Goal: Task Accomplishment & Management: Manage account settings

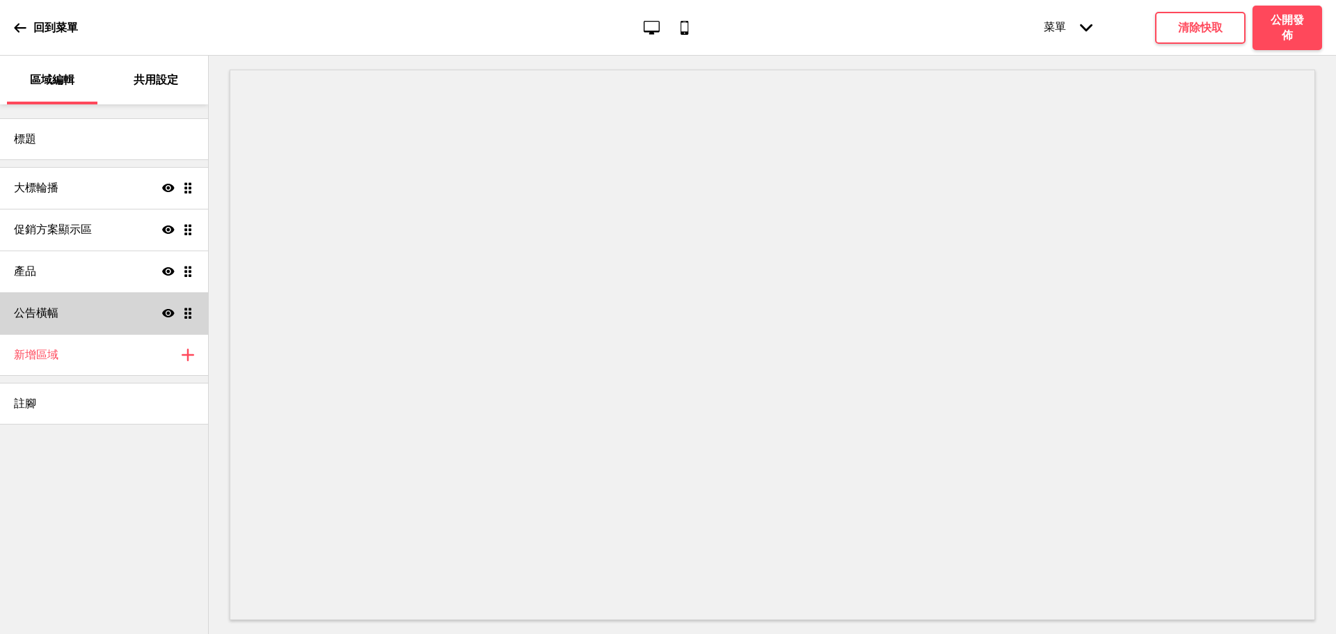
click at [79, 309] on div "公告橫幅 顯示 拖曳" at bounding box center [104, 313] width 208 height 42
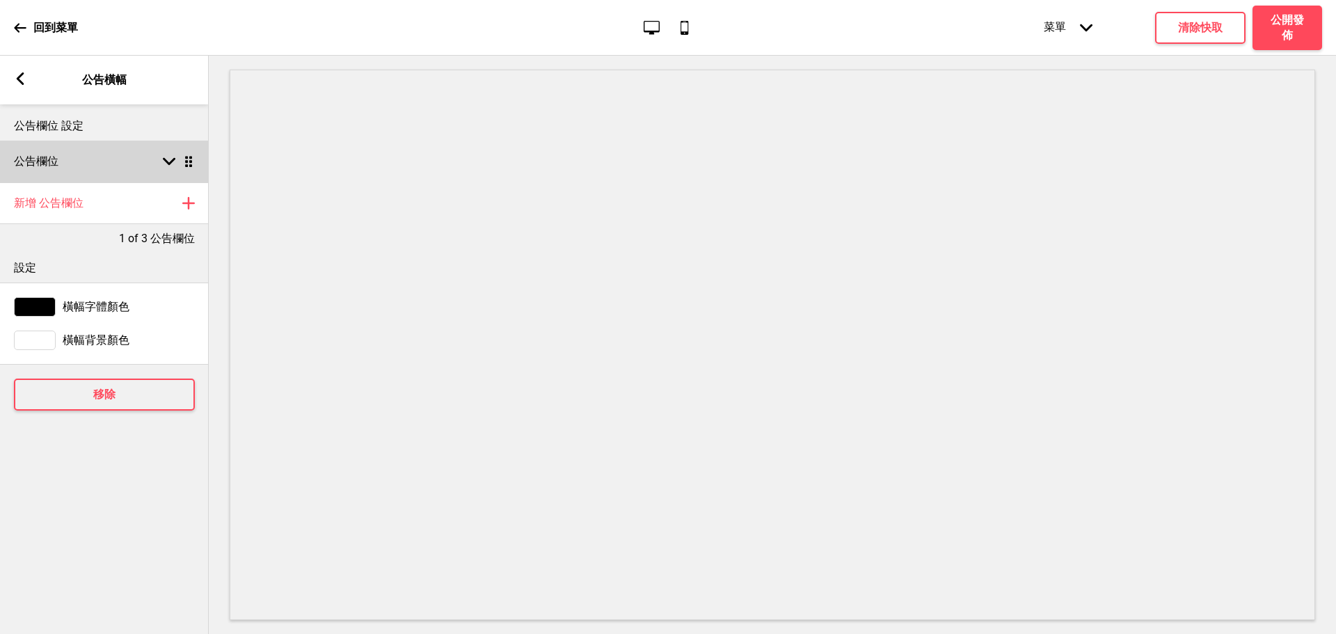
click at [154, 165] on div "公告欄位 箭頭down 拖曳" at bounding box center [104, 162] width 209 height 42
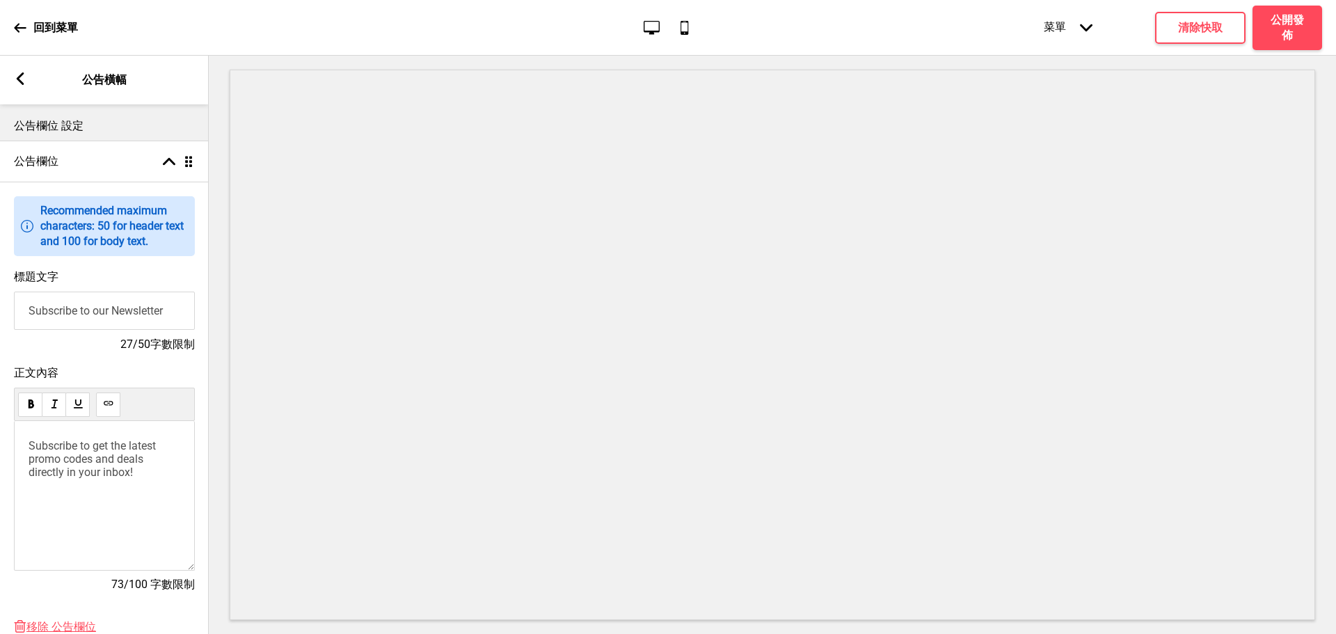
click at [146, 500] on div "Subscribe to get the latest promo codes and deals directly in your inbox!" at bounding box center [104, 496] width 181 height 150
drag, startPoint x: 143, startPoint y: 476, endPoint x: 0, endPoint y: 429, distance: 150.9
click at [0, 429] on div "正文內容 Subscribe to get the latest promo codes and deals directly in your inbox! …" at bounding box center [104, 486] width 209 height 254
click at [92, 317] on input "Subscribe to our Newsletter" at bounding box center [104, 311] width 181 height 38
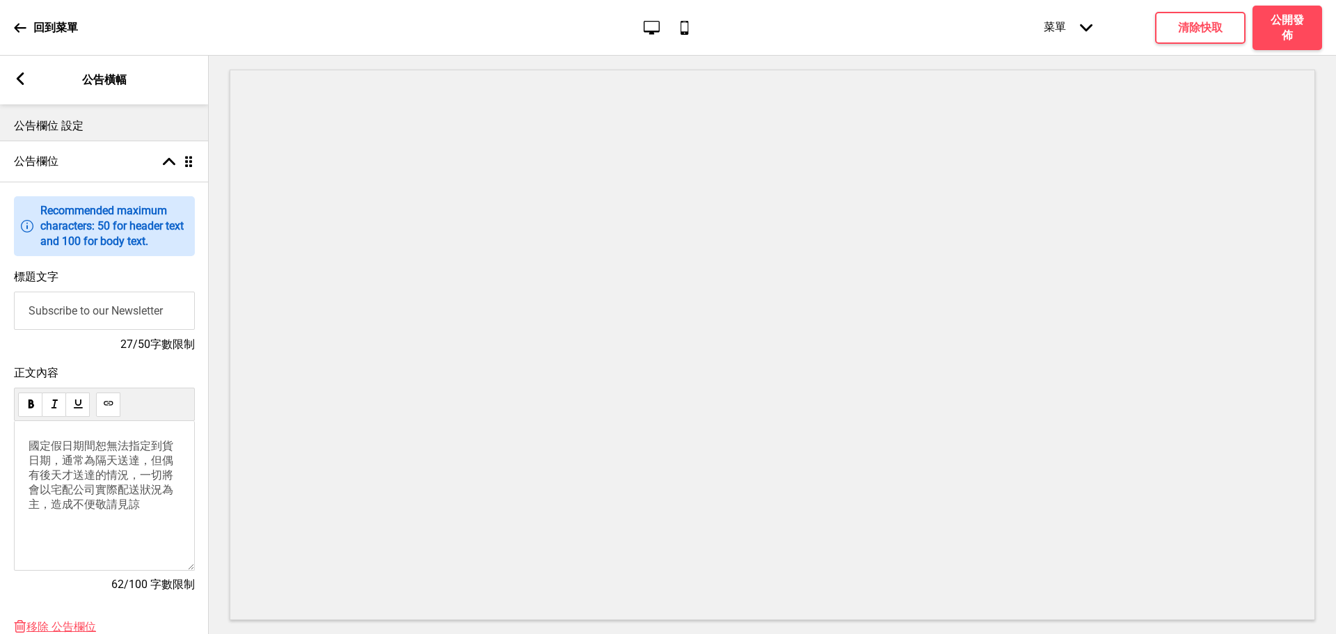
click at [90, 317] on input "Subscribe to our Newsletter" at bounding box center [104, 311] width 181 height 38
type input "j"
type input "物"
type input "物流公告"
click at [18, 86] on div "箭頭left" at bounding box center [20, 79] width 13 height 15
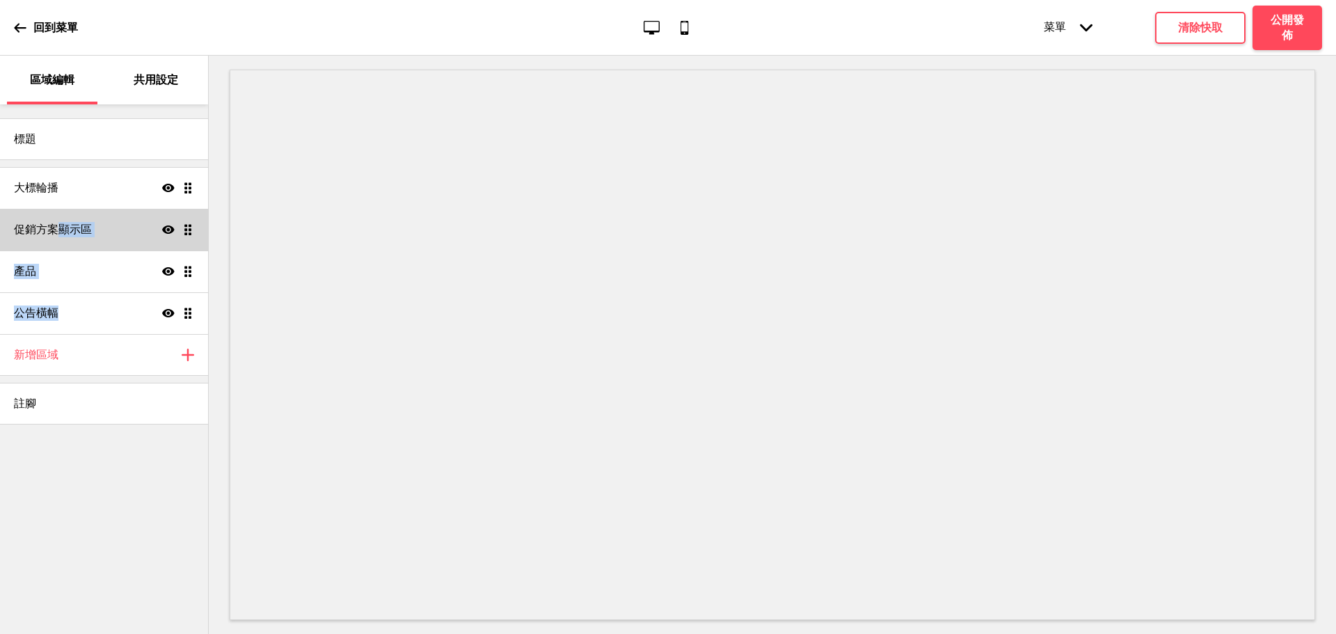
drag, startPoint x: 69, startPoint y: 319, endPoint x: 26, endPoint y: 292, distance: 51.0
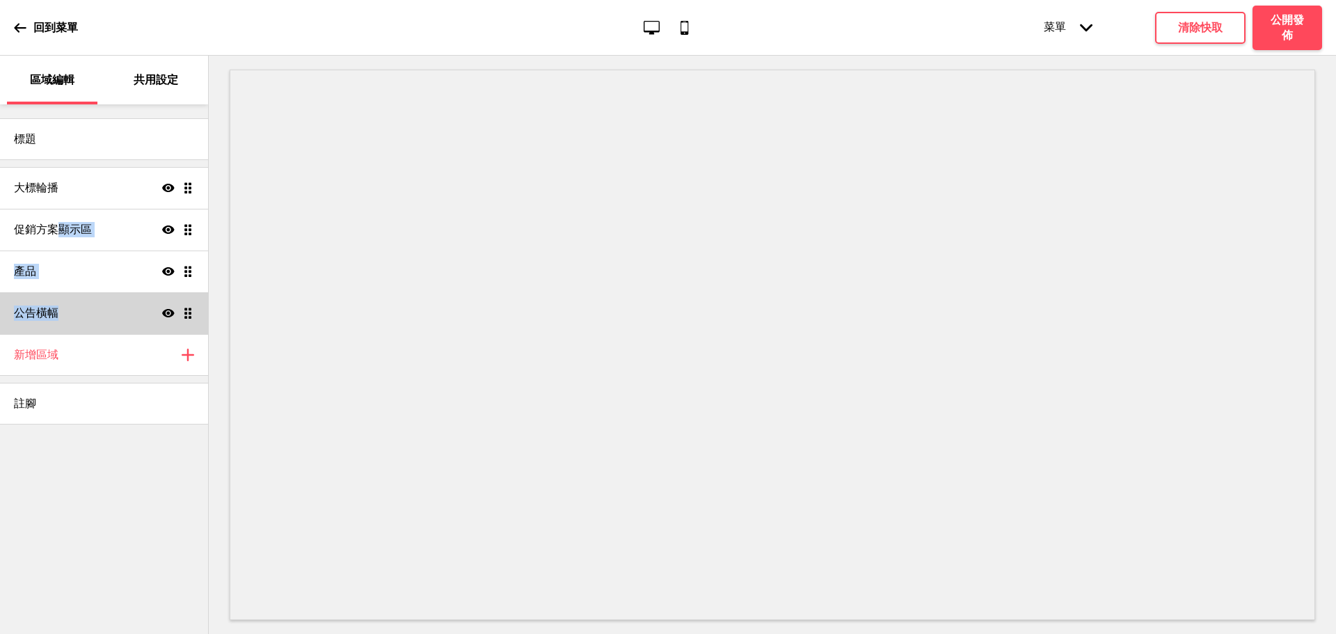
click at [58, 226] on ul "大標輪播 顯示 拖曳 促銷方案顯示區 顯示 拖曳 產品 顯示 拖曳 公告橫幅 顯示 拖曳" at bounding box center [104, 250] width 208 height 167
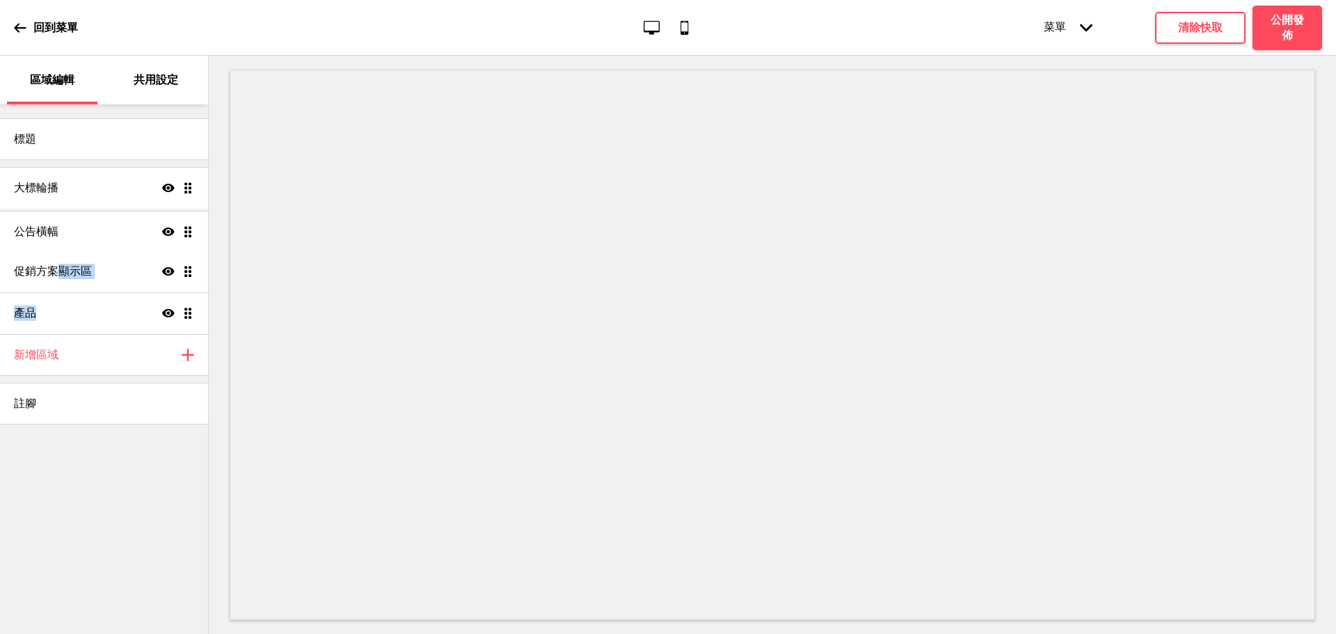
click at [190, 231] on ul "大標輪播 顯示 拖曳 促銷方案顯示區 顯示 拖曳 產品 顯示 拖曳 公告橫幅 顯示 拖曳" at bounding box center [104, 250] width 208 height 167
click at [1185, 28] on h4 "清除快取" at bounding box center [1200, 27] width 45 height 15
click at [1286, 26] on div "菜單 箭頭down 產品頁面 商店資訊 結帳 感謝您！ 條款與條件 隐私政策 付款請求 菜單 下拉列表 下拉列表" at bounding box center [1155, 27] width 334 height 42
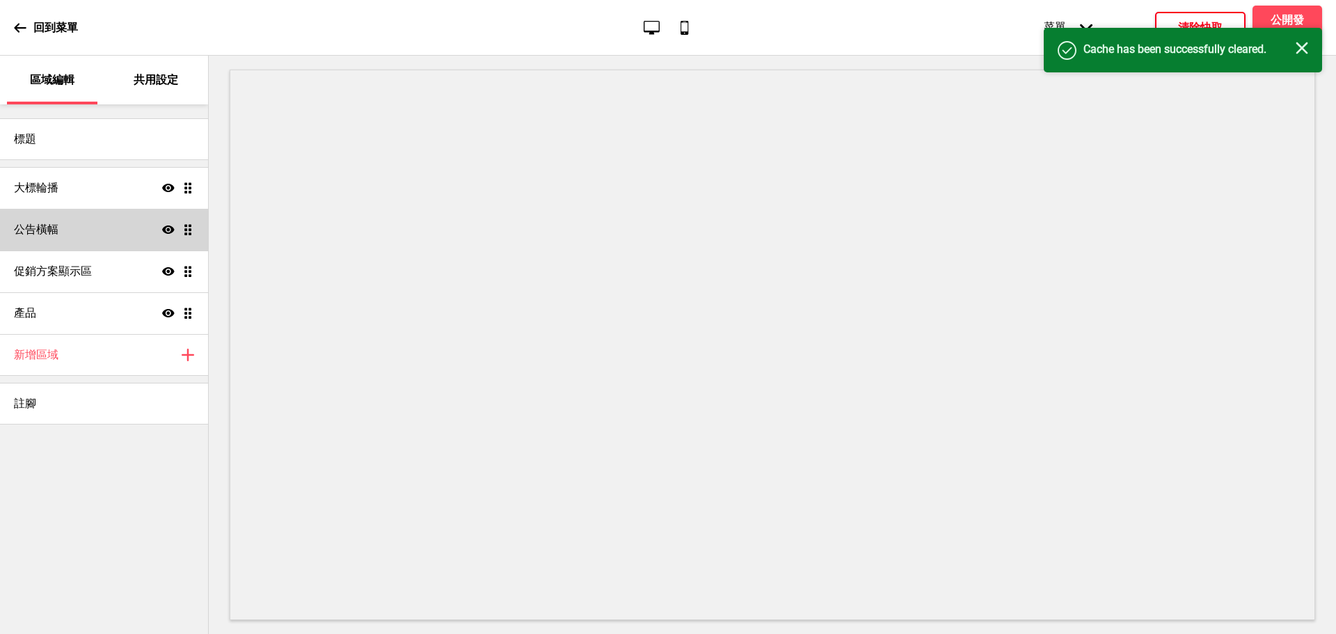
click at [93, 212] on div "公告橫幅 顯示 拖曳" at bounding box center [104, 230] width 208 height 42
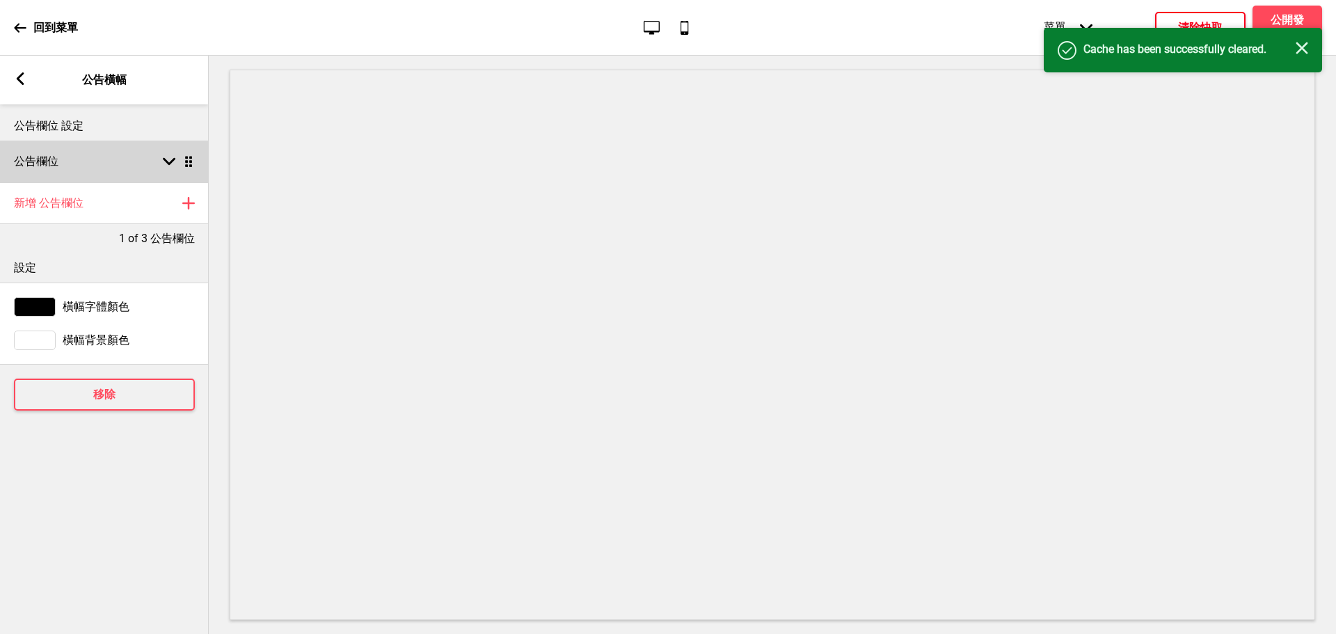
click at [121, 159] on div "公告欄位 箭頭down 拖曳" at bounding box center [104, 162] width 209 height 42
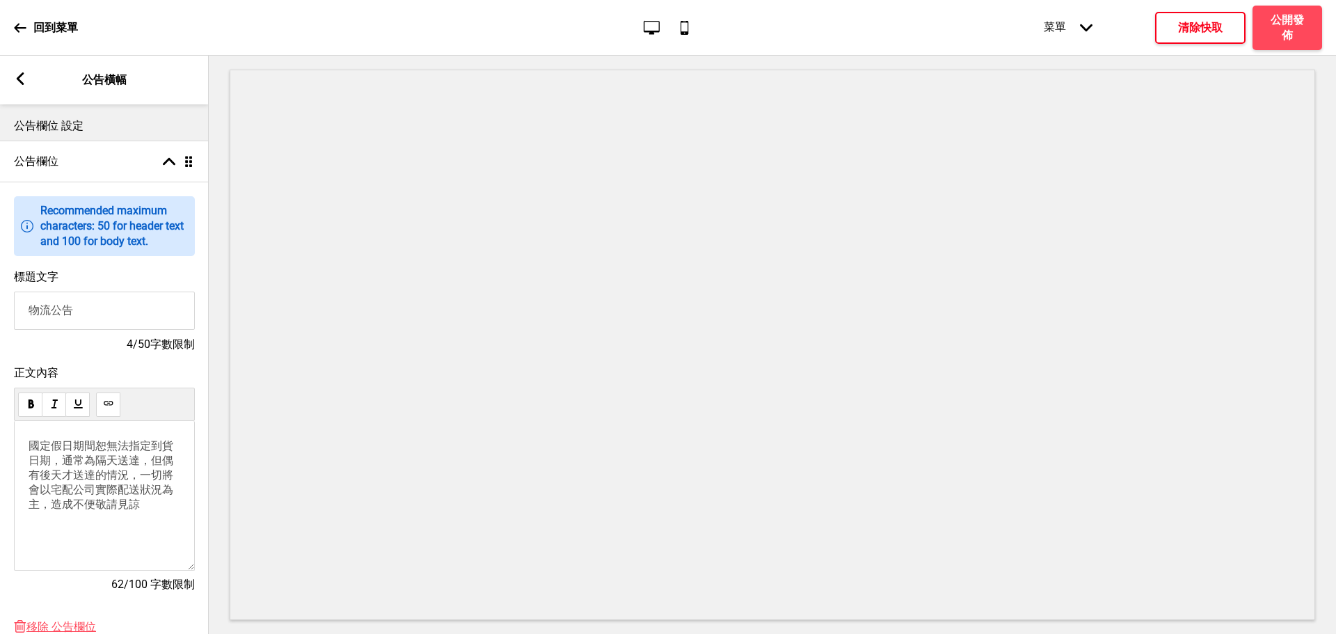
click at [147, 512] on p "國定假日期間恕無法指定到貨日期，通常為隔天送達，但偶有後天才送達的情況，一切將會以宅配公司實際配送狀況為主，造成不便敬請見諒" at bounding box center [105, 475] width 152 height 73
click at [1152, 35] on div "菜單 箭頭down 產品頁面 商店資訊 結帳 感謝您！ 條款與條件 隐私政策 付款請求 菜單 清除快取 公開發佈" at bounding box center [1155, 28] width 334 height 45
click at [1217, 24] on h4 "清除快取" at bounding box center [1200, 27] width 45 height 15
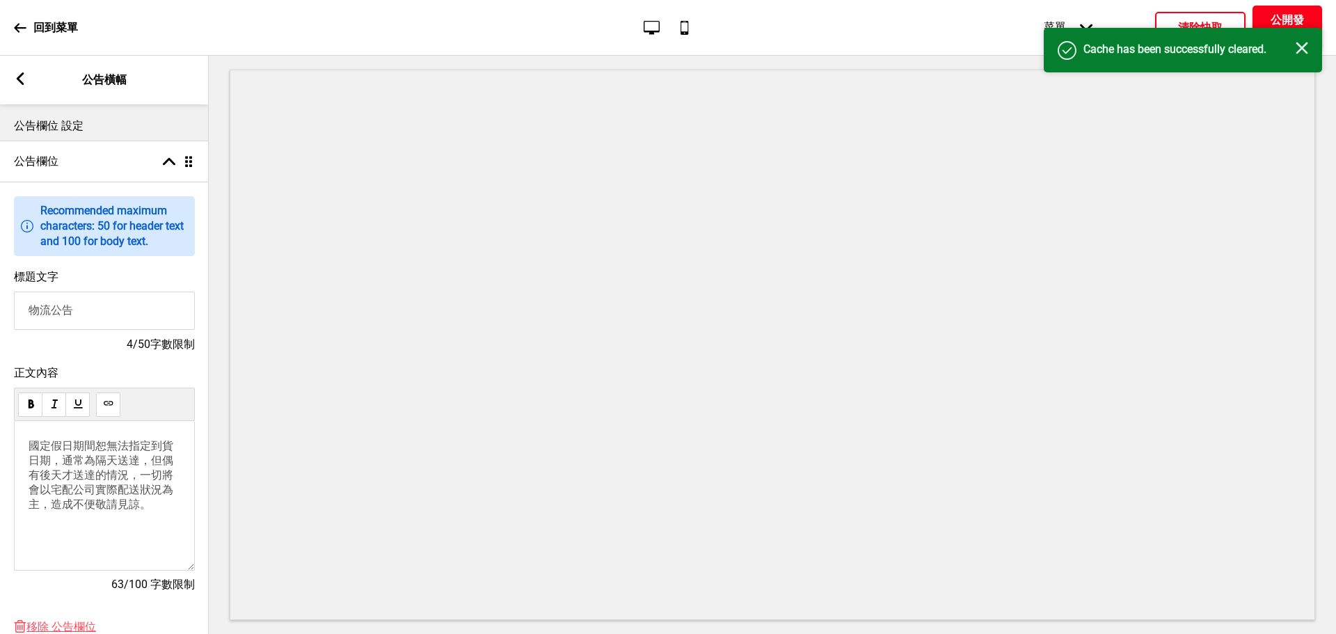
click at [1296, 19] on h4 "公開發佈" at bounding box center [1287, 28] width 42 height 31
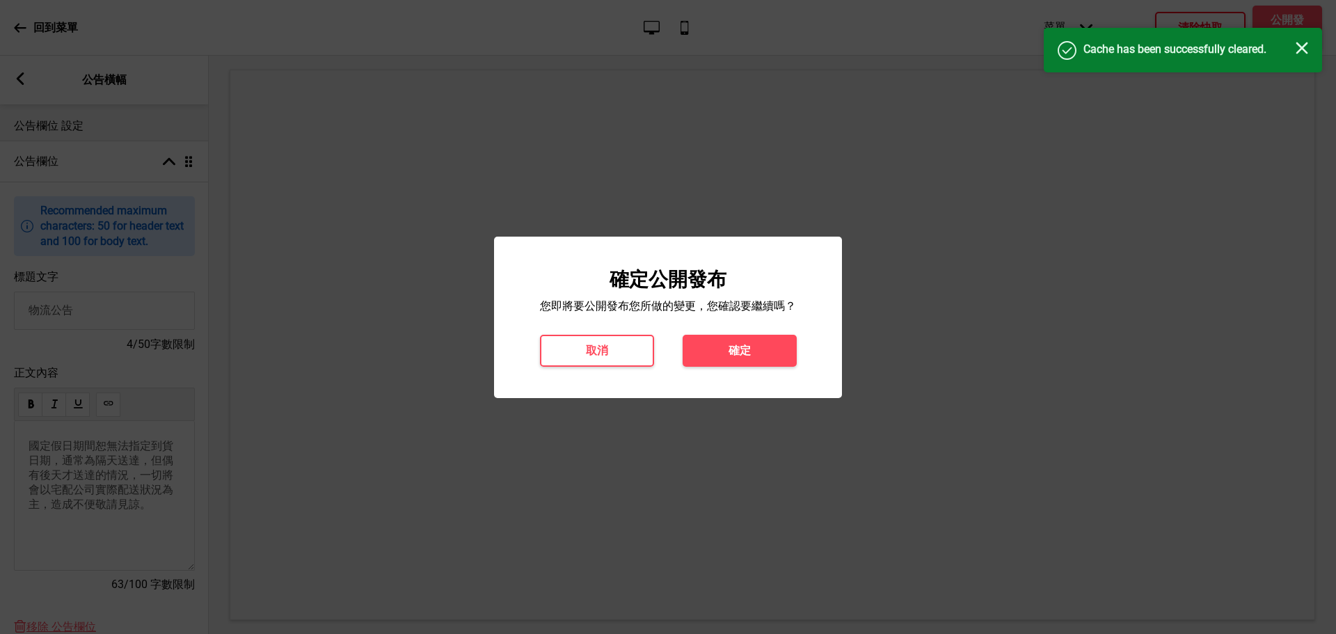
click at [749, 347] on button "確定" at bounding box center [740, 351] width 114 height 32
